Goal: Task Accomplishment & Management: Use online tool/utility

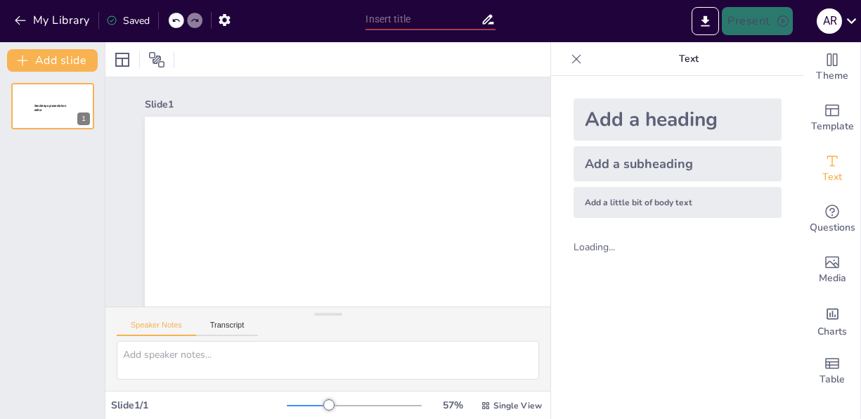
type input "Understanding Calcium Mineral Metabolism: Key Biochemical Processes"
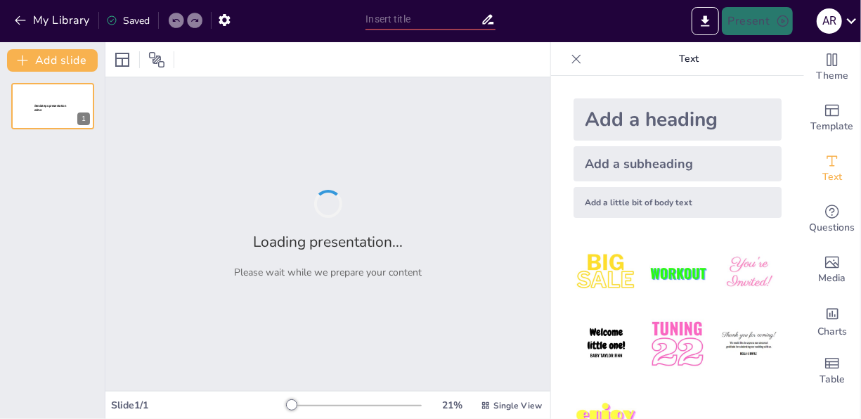
type input "Calcium Dynamics: Exploring the Biochemistry of Mineral Metabolism"
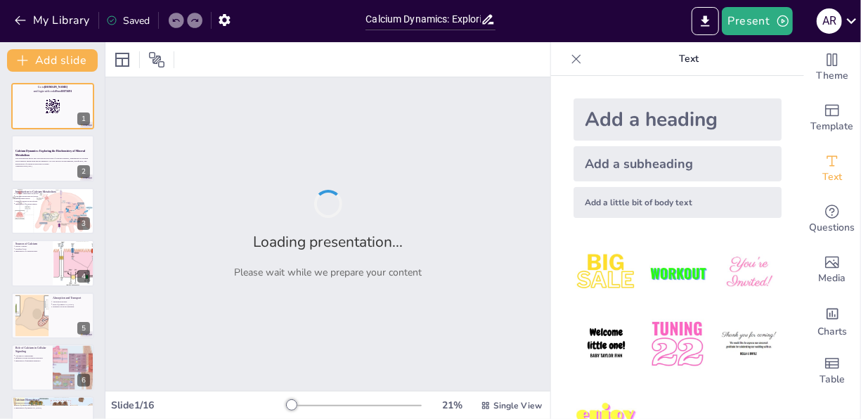
checkbox input "true"
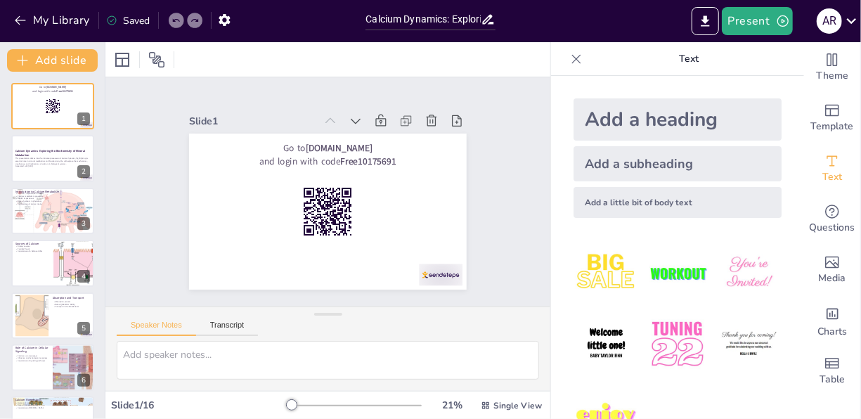
checkbox input "true"
